Goal: Navigation & Orientation: Go to known website

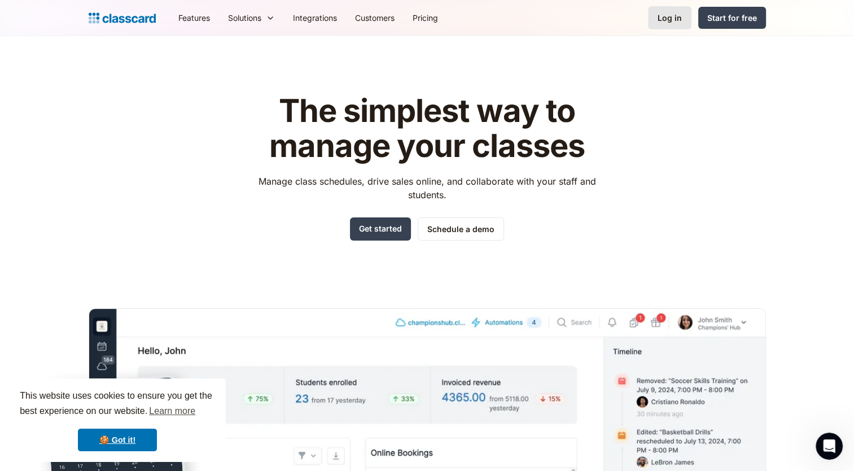
click at [686, 21] on link "Log in" at bounding box center [669, 17] width 43 height 23
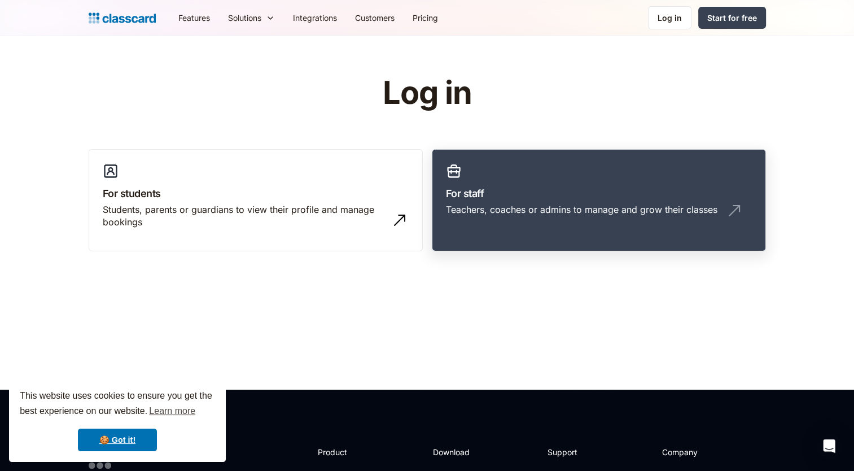
click at [536, 194] on h3 "For staff" at bounding box center [599, 193] width 306 height 15
